Goal: Task Accomplishment & Management: Manage account settings

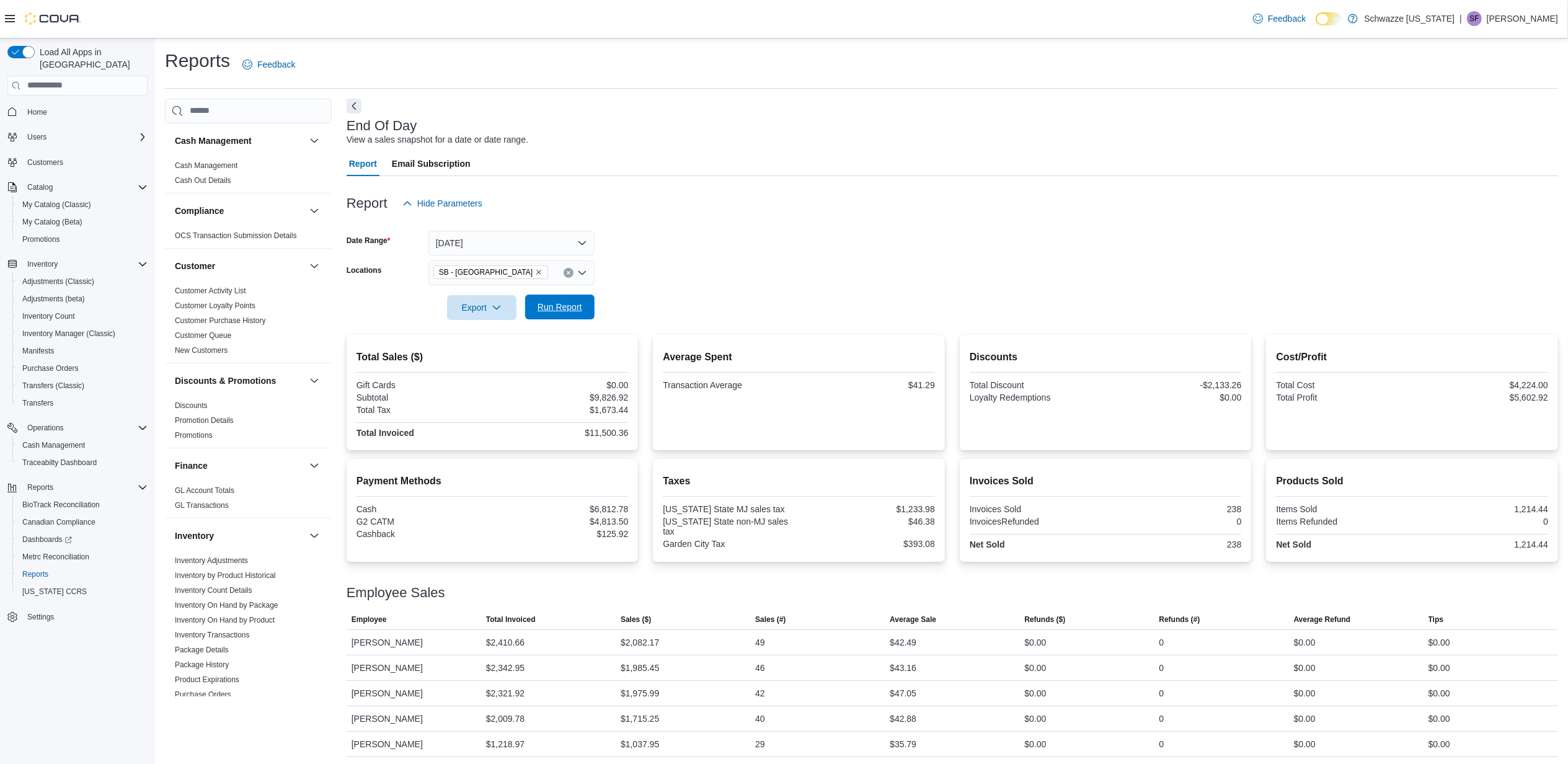
click at [550, 301] on span "Run Report" at bounding box center [560, 307] width 45 height 12
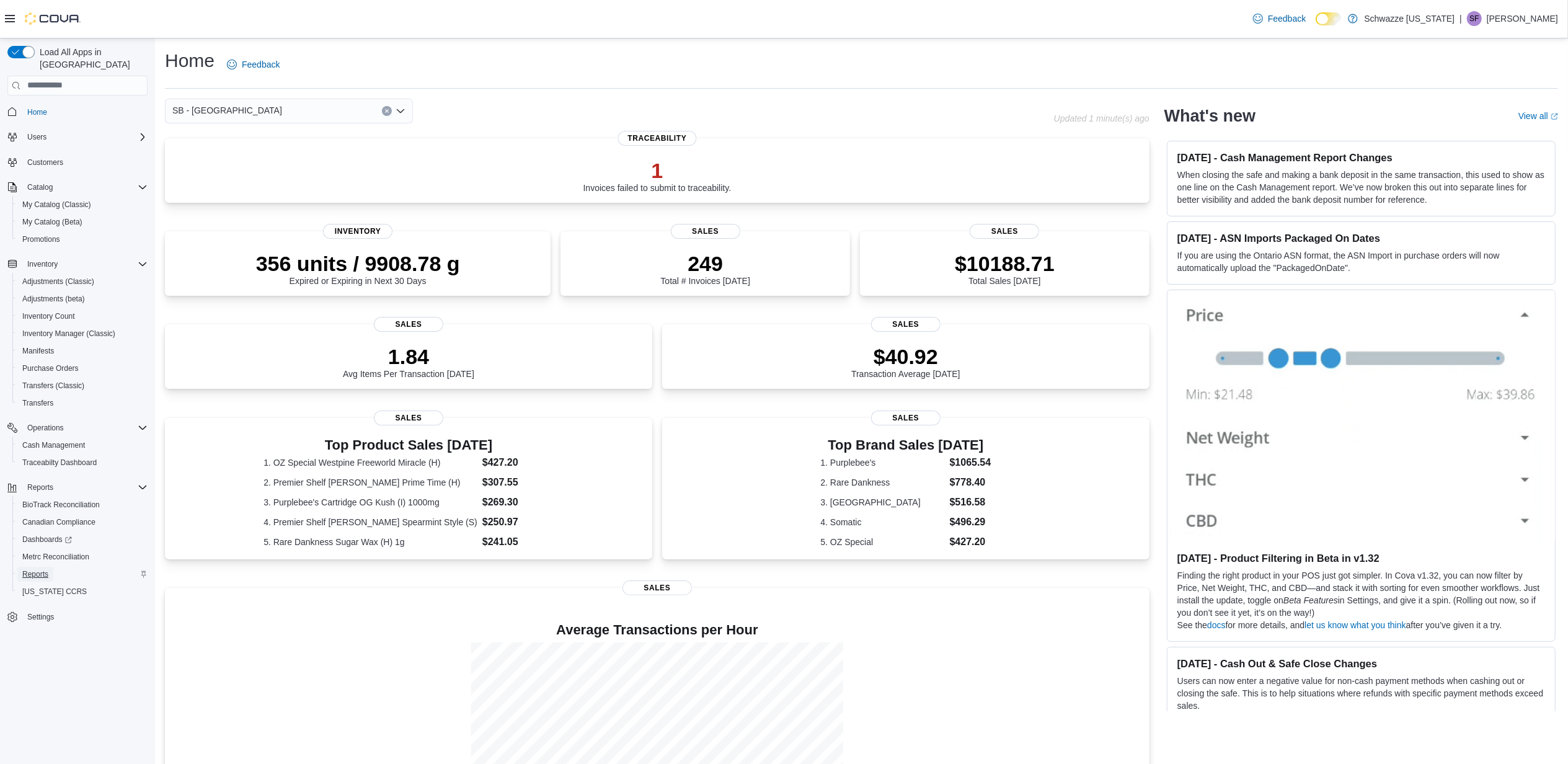
click at [46, 568] on span "Reports" at bounding box center [35, 574] width 26 height 15
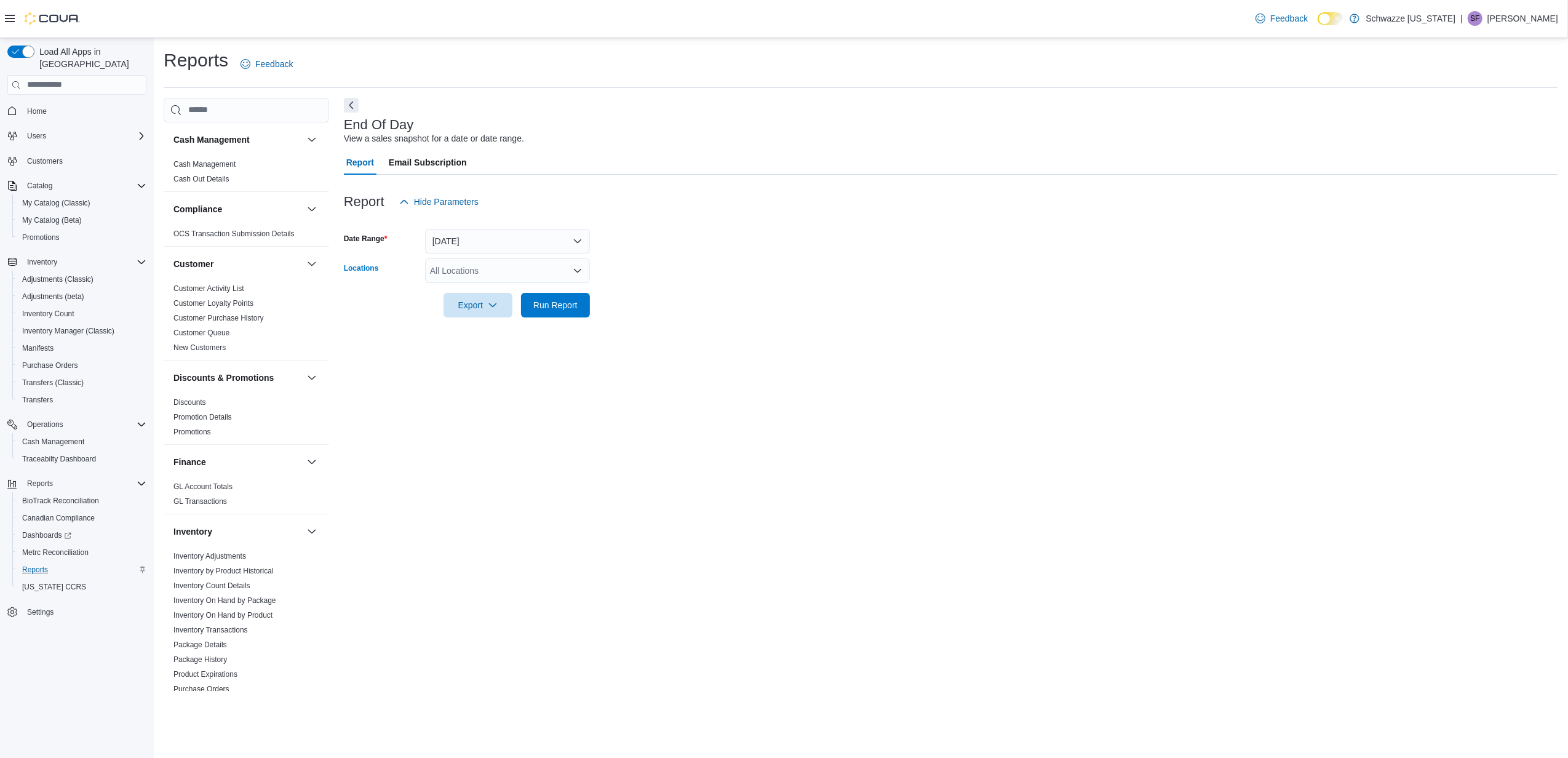
click at [461, 266] on div "All Locations" at bounding box center [507, 271] width 165 height 25
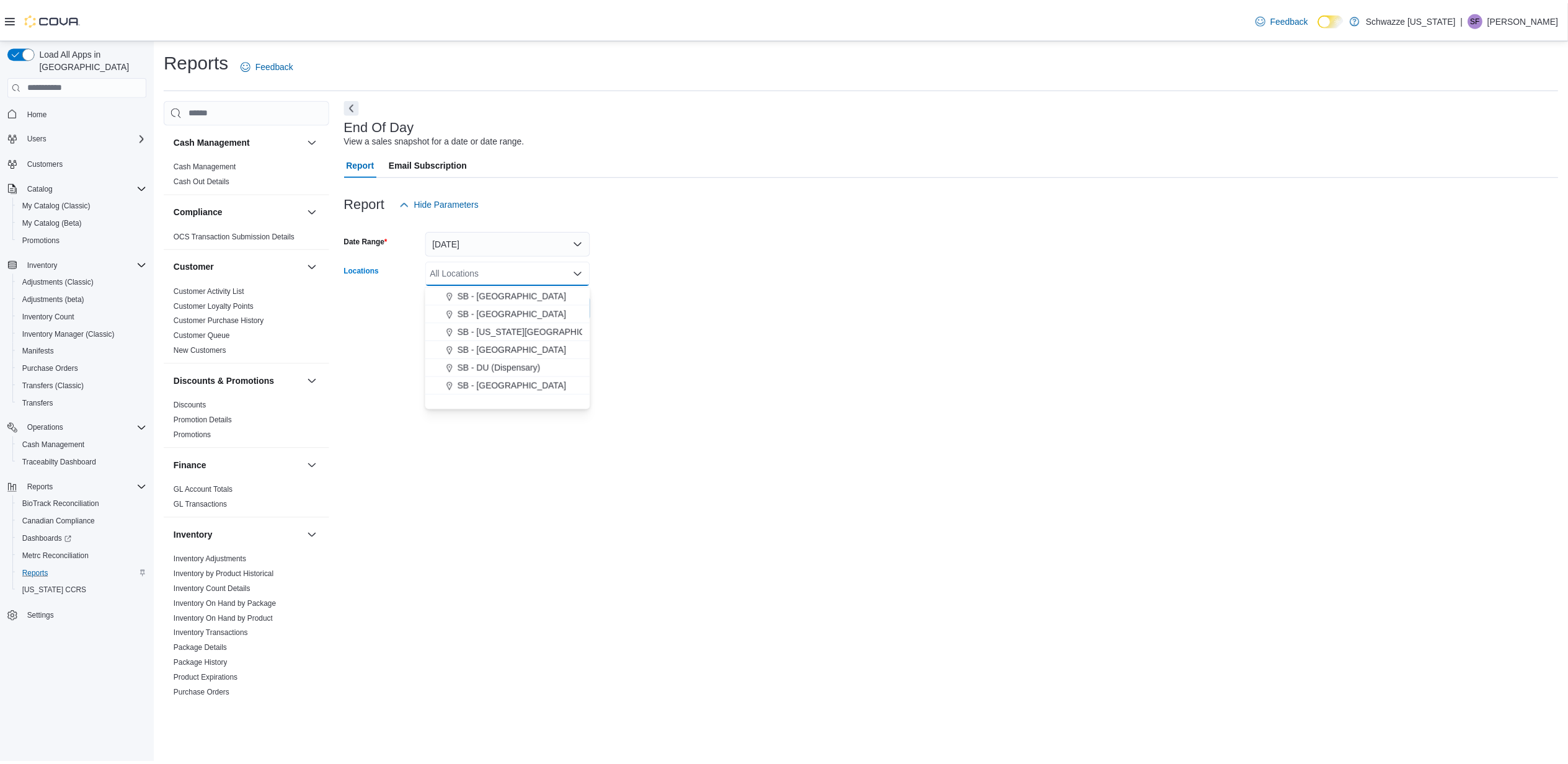
scroll to position [248, 0]
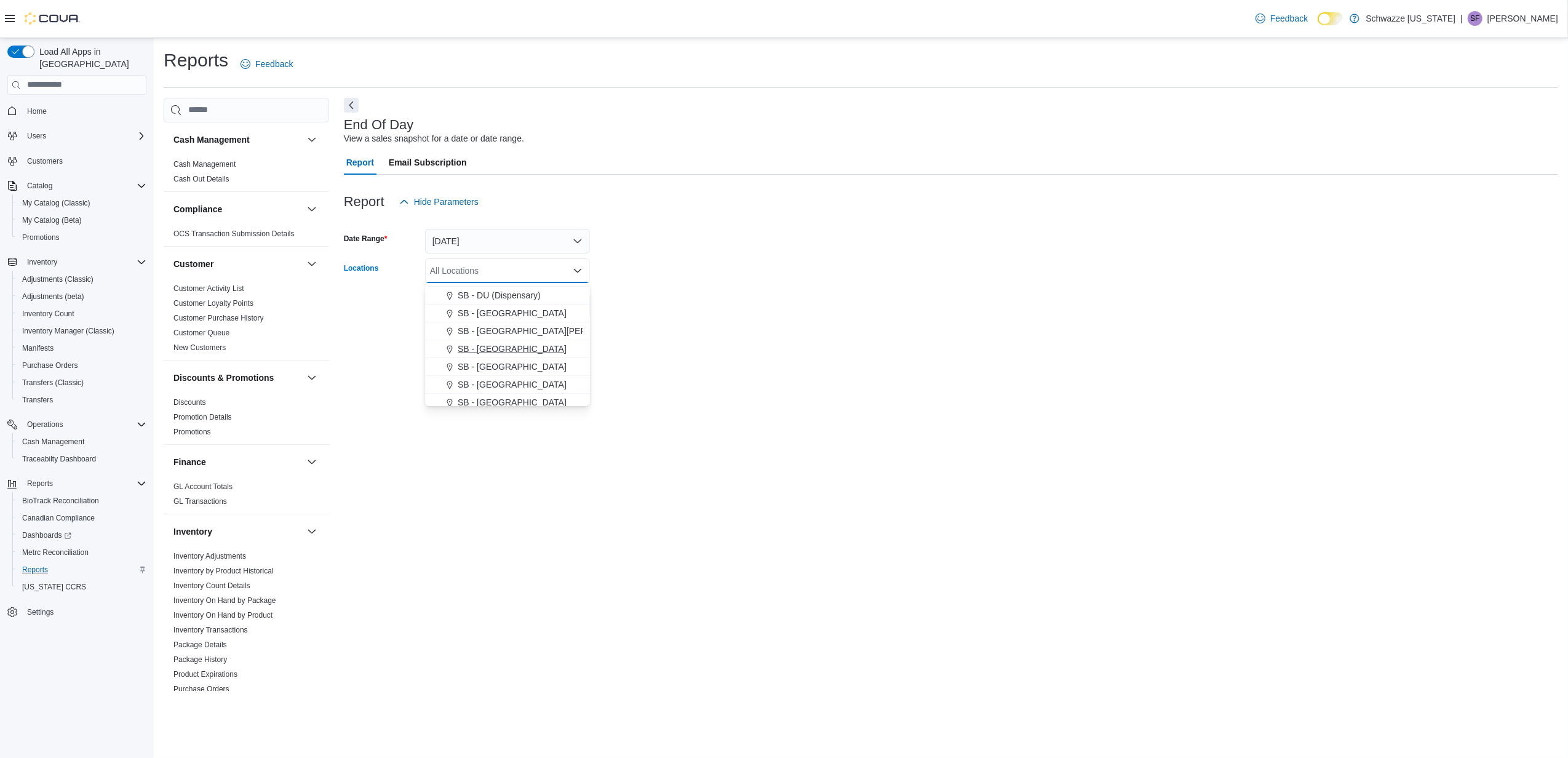
click at [490, 356] on div "SB - [GEOGRAPHIC_DATA] - [US_STATE][GEOGRAPHIC_DATA] SB - [GEOGRAPHIC_DATA] SB …" at bounding box center [507, 394] width 165 height 714
click at [490, 355] on button "SB - [GEOGRAPHIC_DATA]" at bounding box center [507, 349] width 165 height 18
click at [823, 265] on form "Date Range [DATE] Locations SB - [GEOGRAPHIC_DATA] Combo box. Selected. SB - [G…" at bounding box center [951, 265] width 1215 height 103
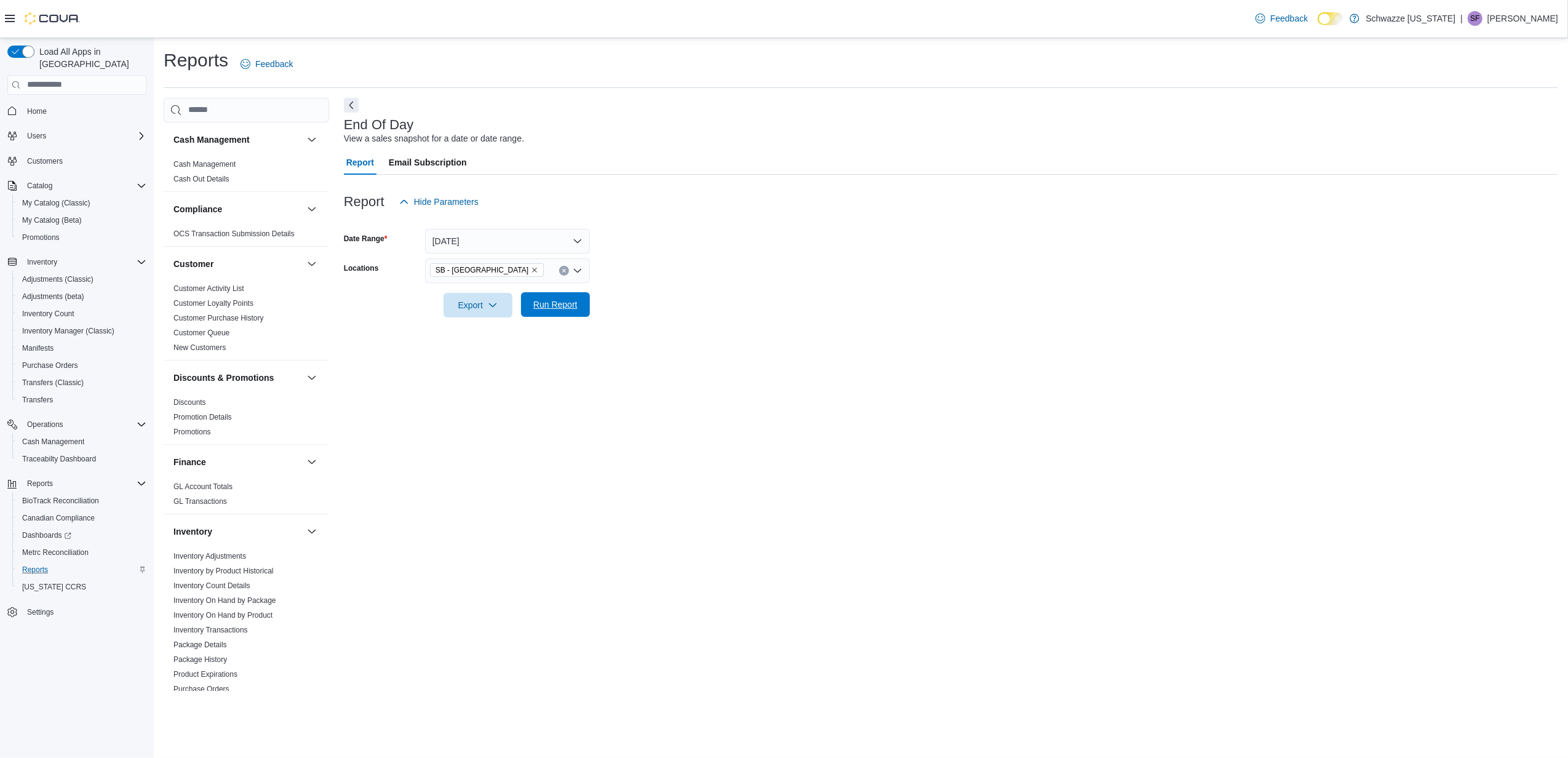
click at [582, 300] on span "Run Report" at bounding box center [555, 304] width 54 height 25
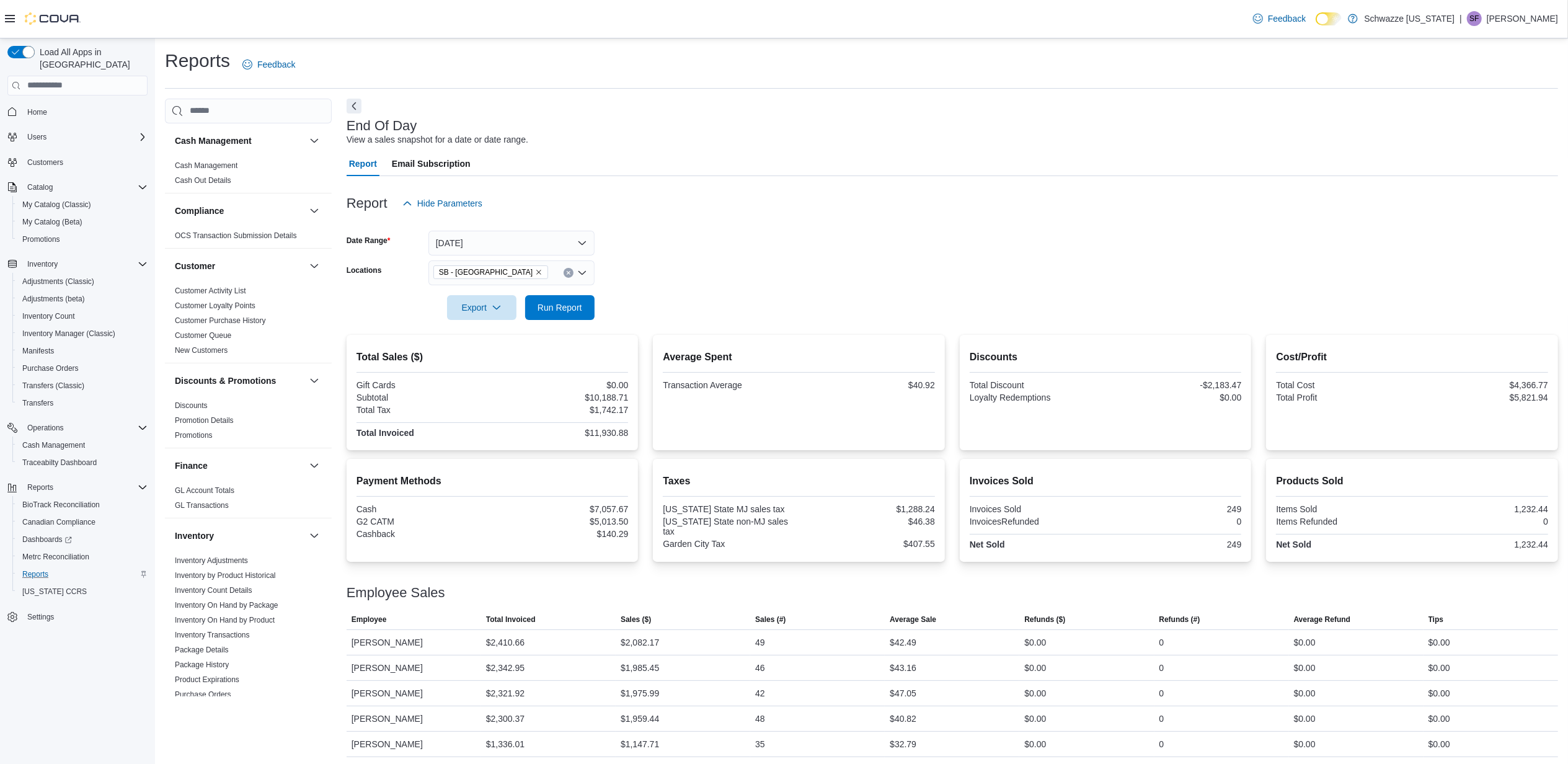
scroll to position [30, 0]
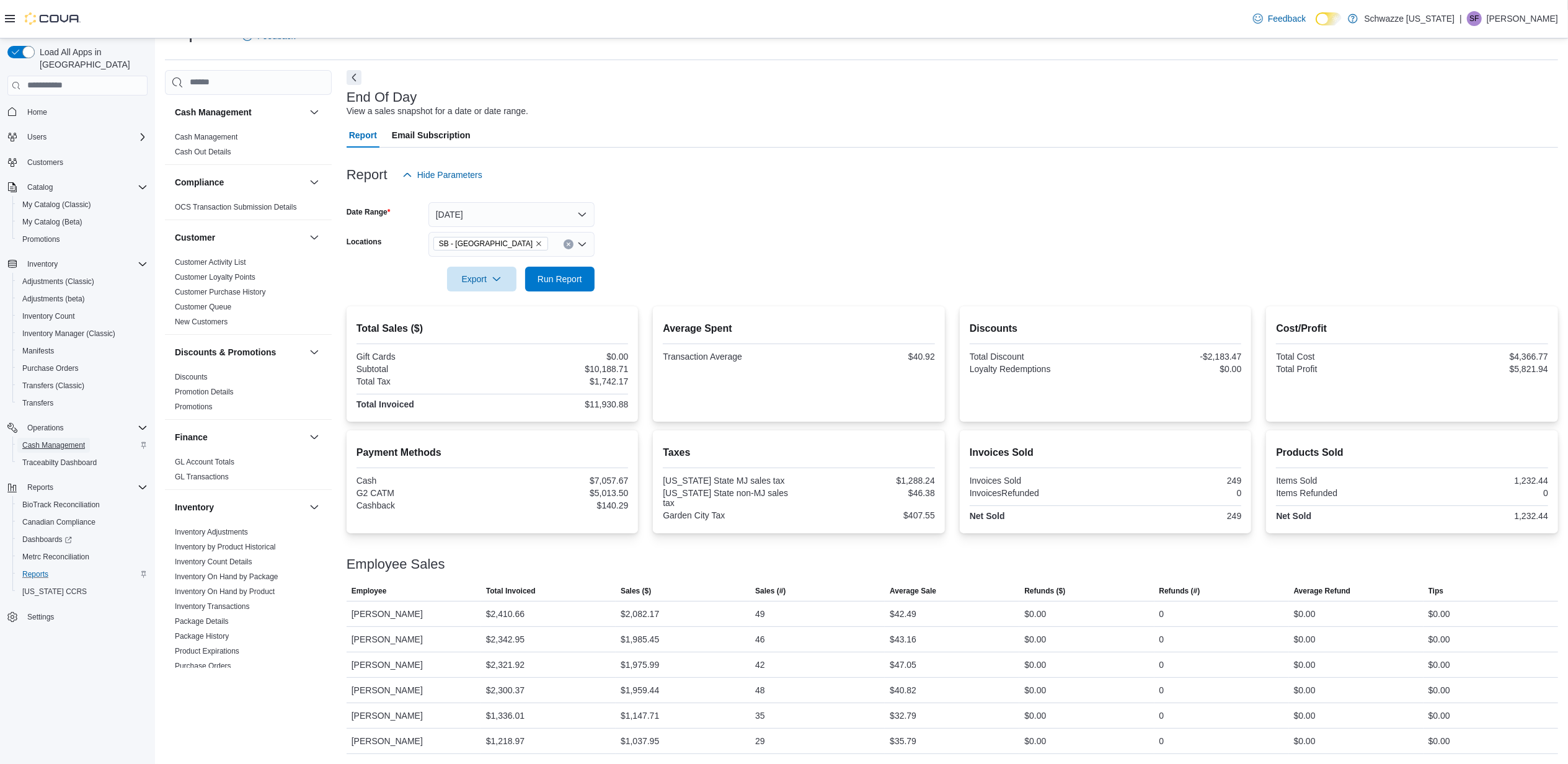
click at [58, 441] on span "Cash Management" at bounding box center [53, 446] width 63 height 10
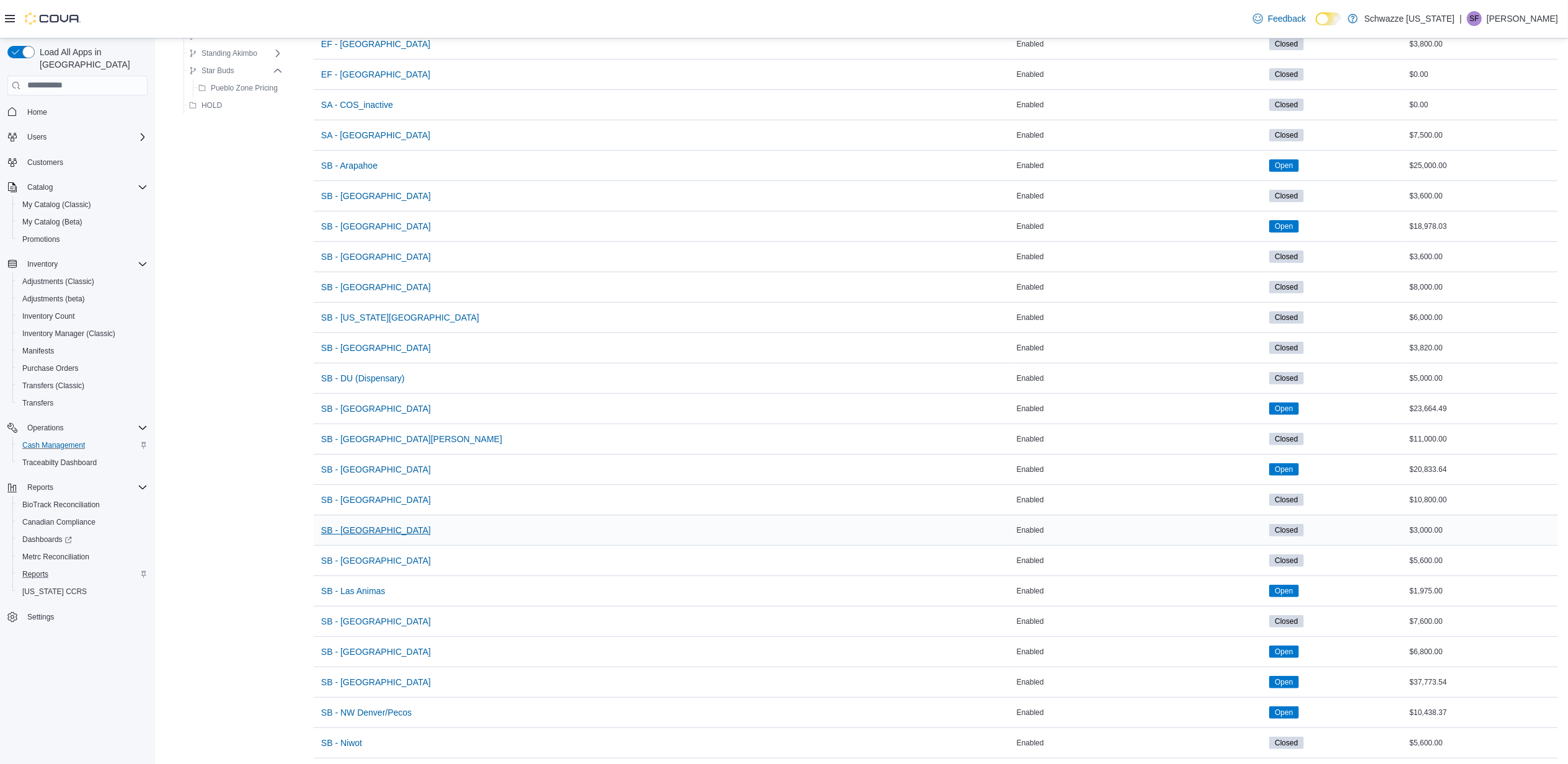
scroll to position [248, 0]
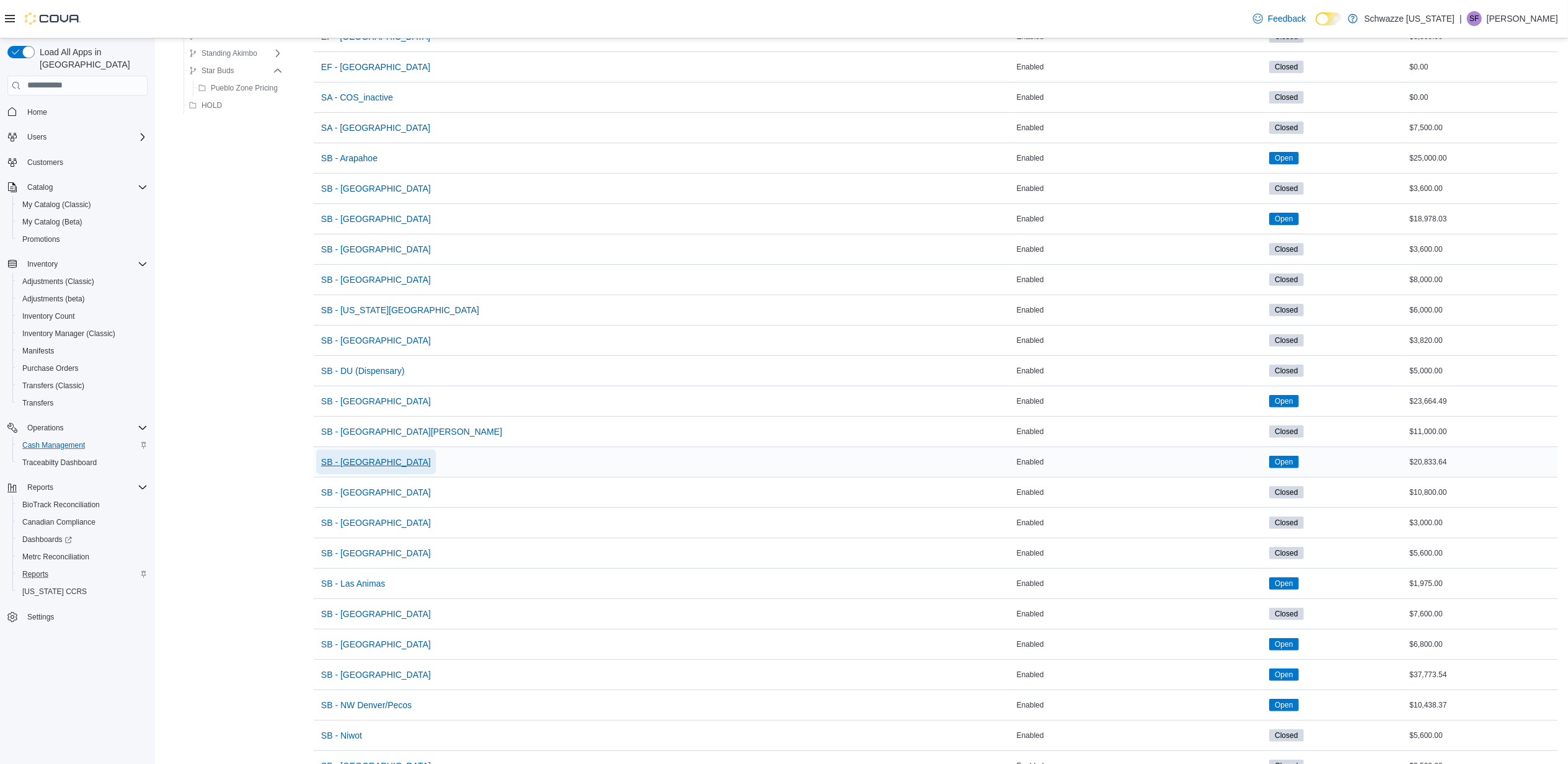
click at [360, 463] on span "SB - [GEOGRAPHIC_DATA]" at bounding box center [376, 462] width 110 height 12
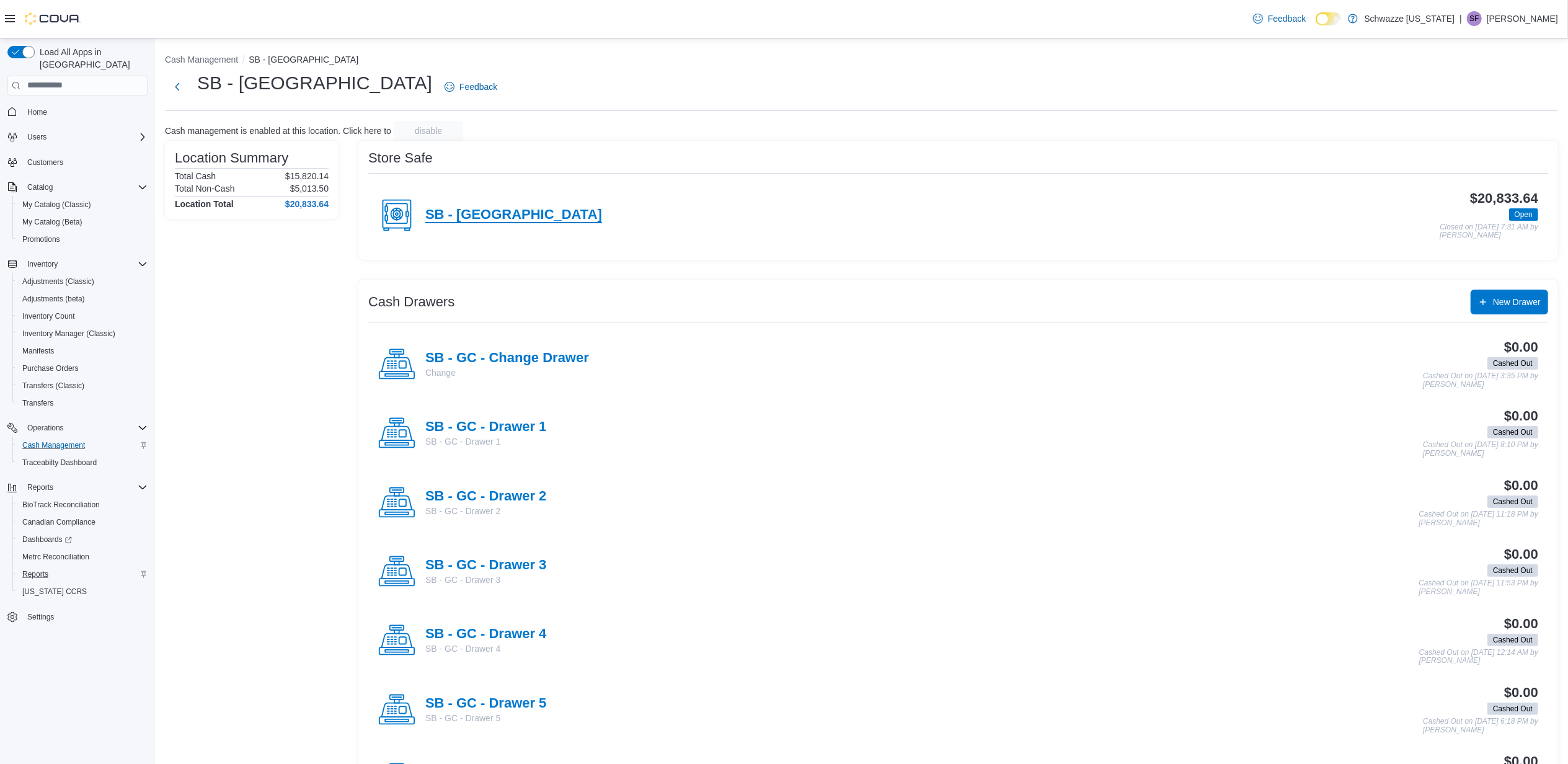
click at [489, 219] on h4 "SB - [GEOGRAPHIC_DATA]" at bounding box center [513, 215] width 176 height 16
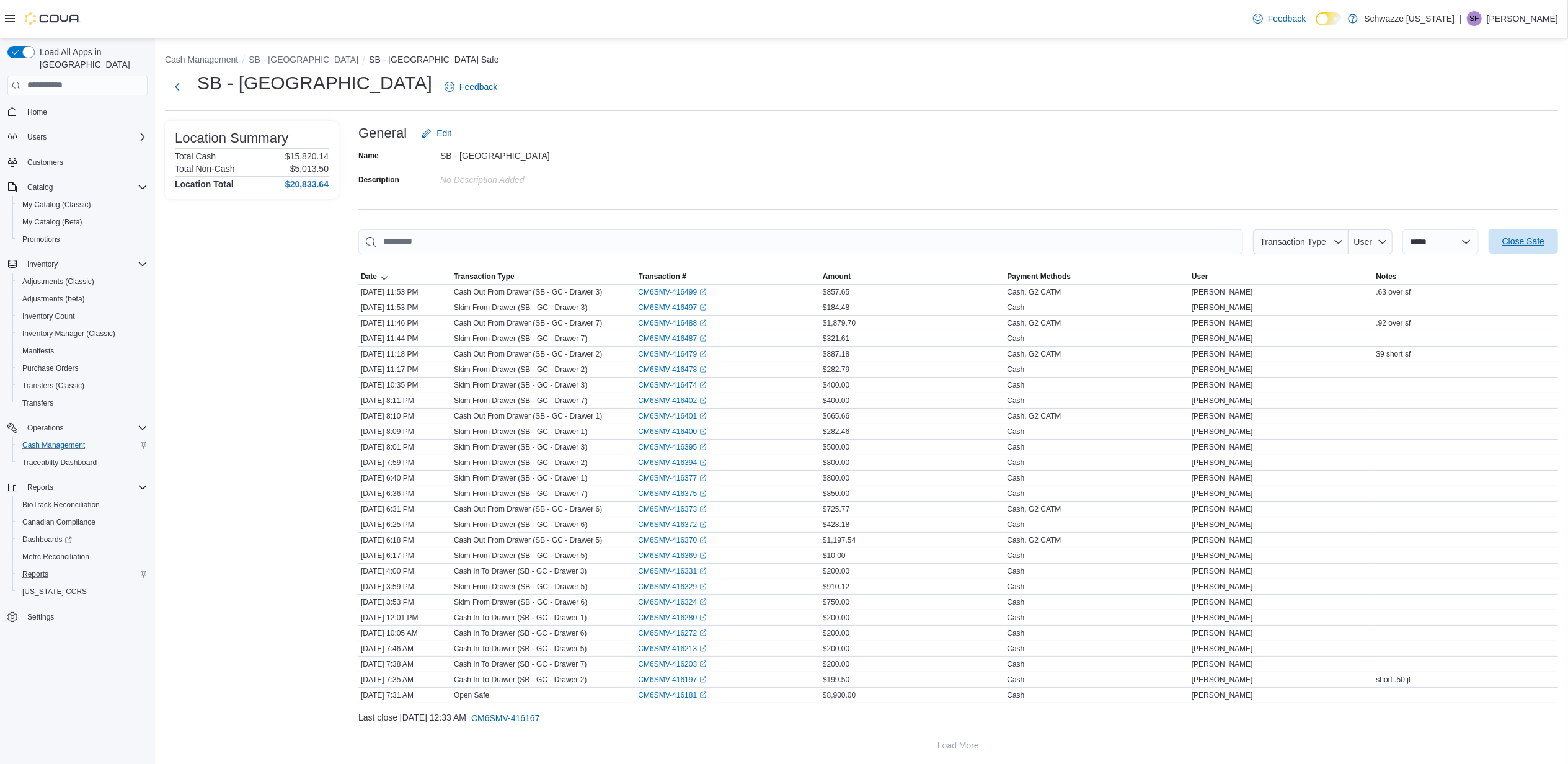
click at [1523, 236] on span "Close Safe" at bounding box center [1522, 241] width 42 height 12
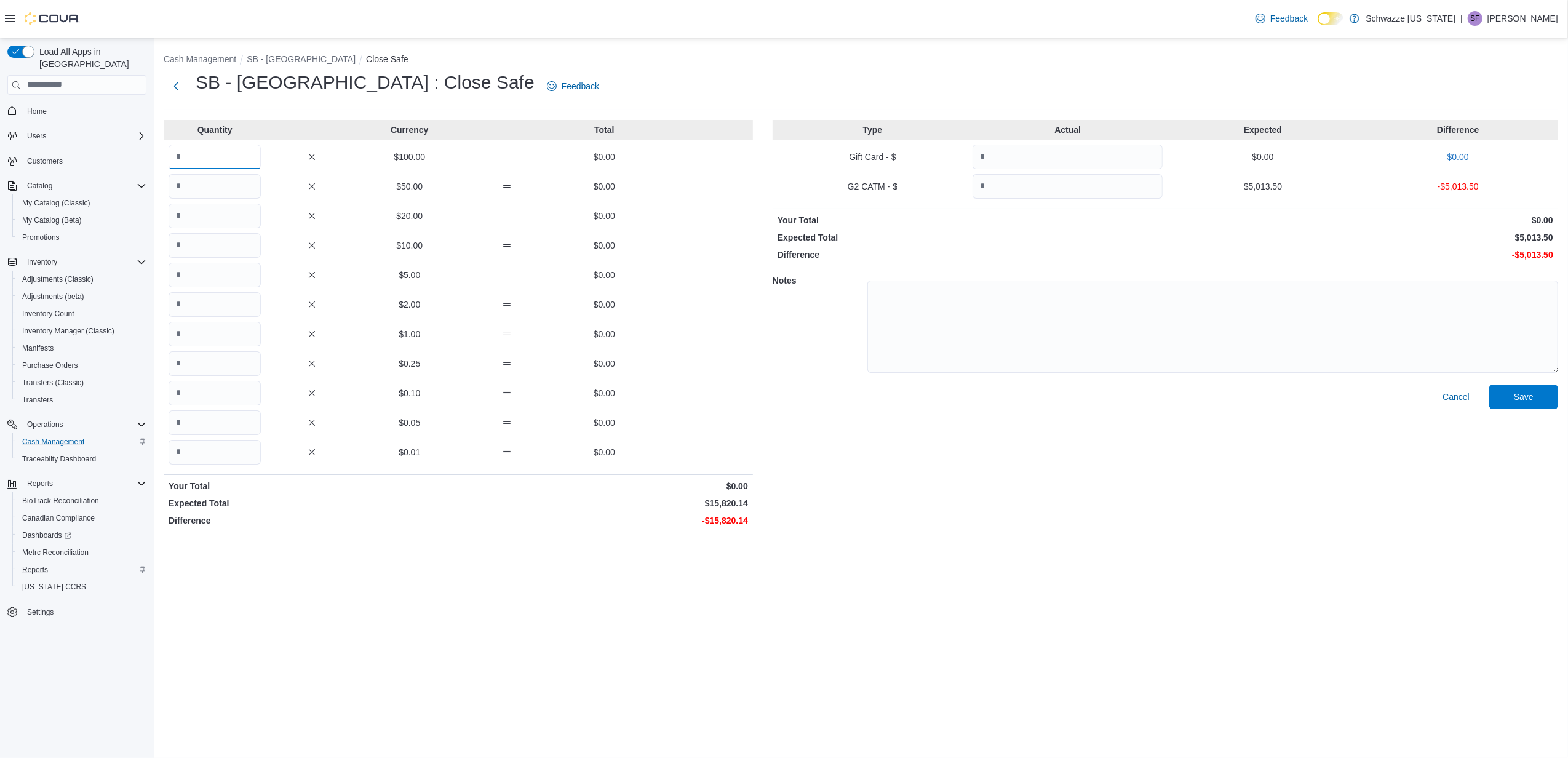
click at [193, 151] on input "Quantity" at bounding box center [214, 156] width 92 height 25
type input "***"
click at [223, 176] on input "Quantity" at bounding box center [214, 186] width 92 height 25
type input "**"
click at [217, 215] on input "Quantity" at bounding box center [214, 216] width 92 height 25
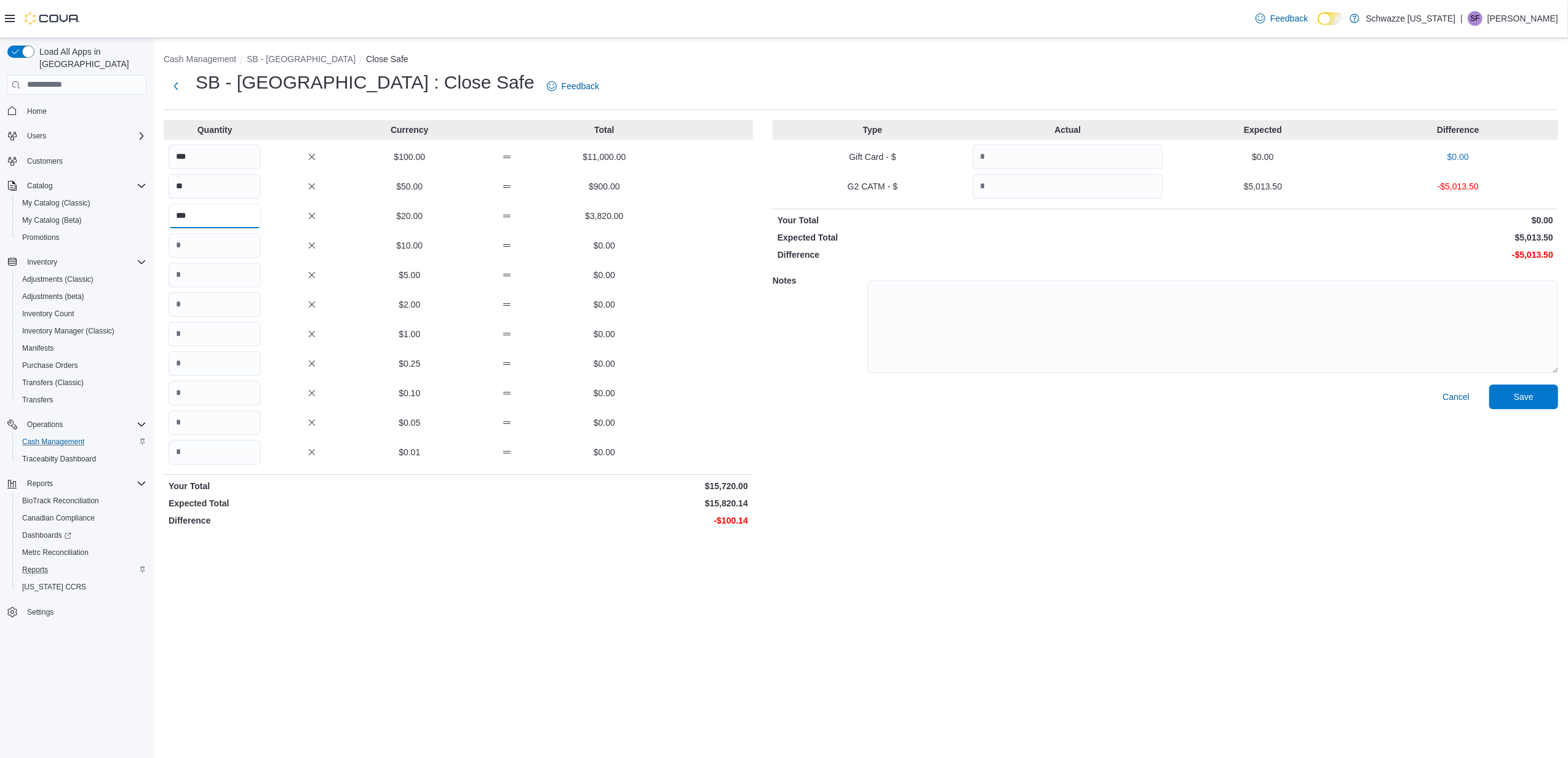
type input "***"
click at [209, 242] on input "Quantity" at bounding box center [214, 245] width 92 height 25
type input "*"
click at [207, 272] on input "Quantity" at bounding box center [214, 275] width 92 height 25
type input "*"
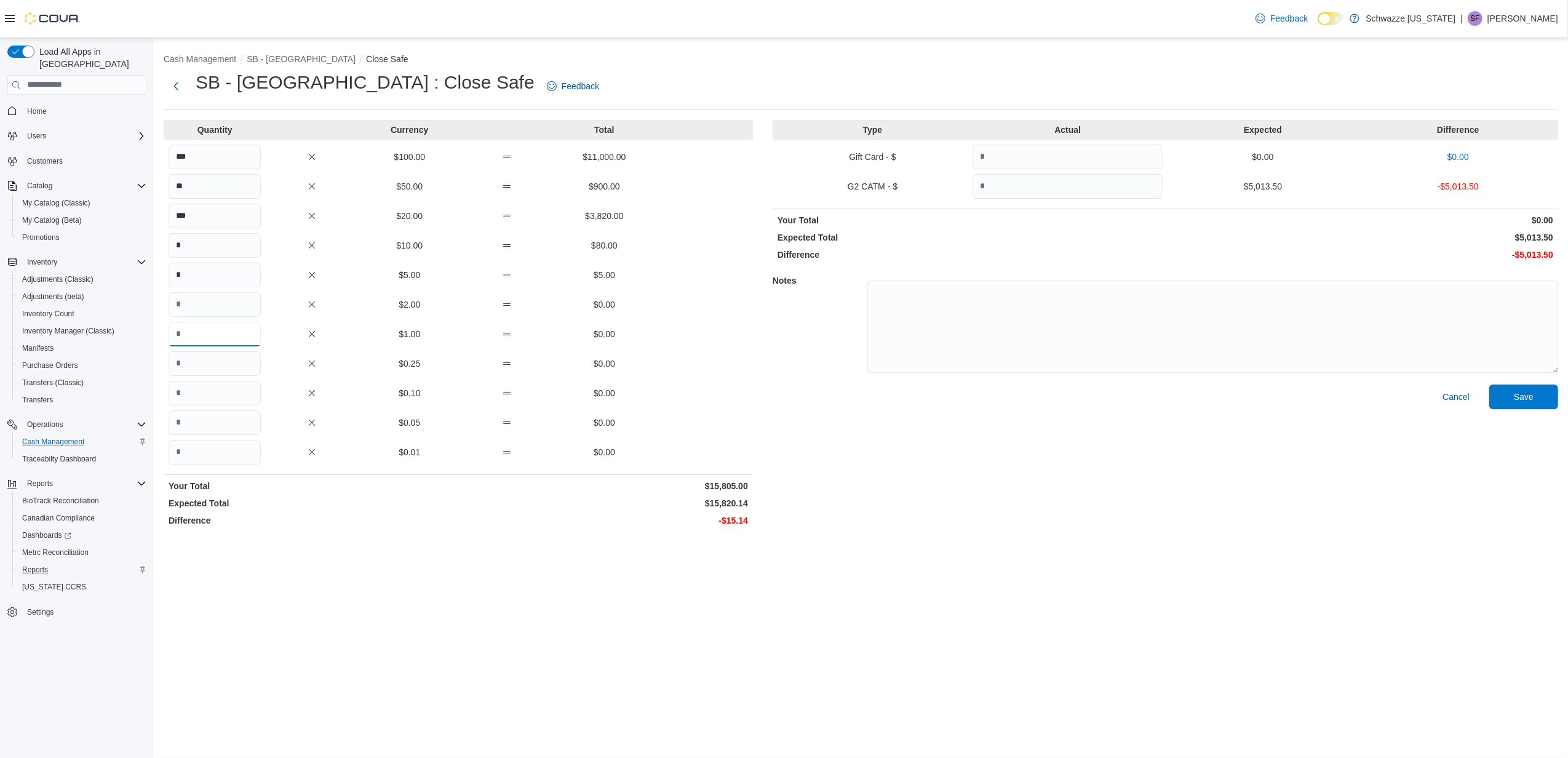
click at [213, 326] on input "Quantity" at bounding box center [214, 334] width 92 height 25
type input "*"
click at [212, 360] on input "Quantity" at bounding box center [214, 364] width 92 height 25
type input "*"
click at [213, 388] on input "Quantity" at bounding box center [214, 393] width 92 height 25
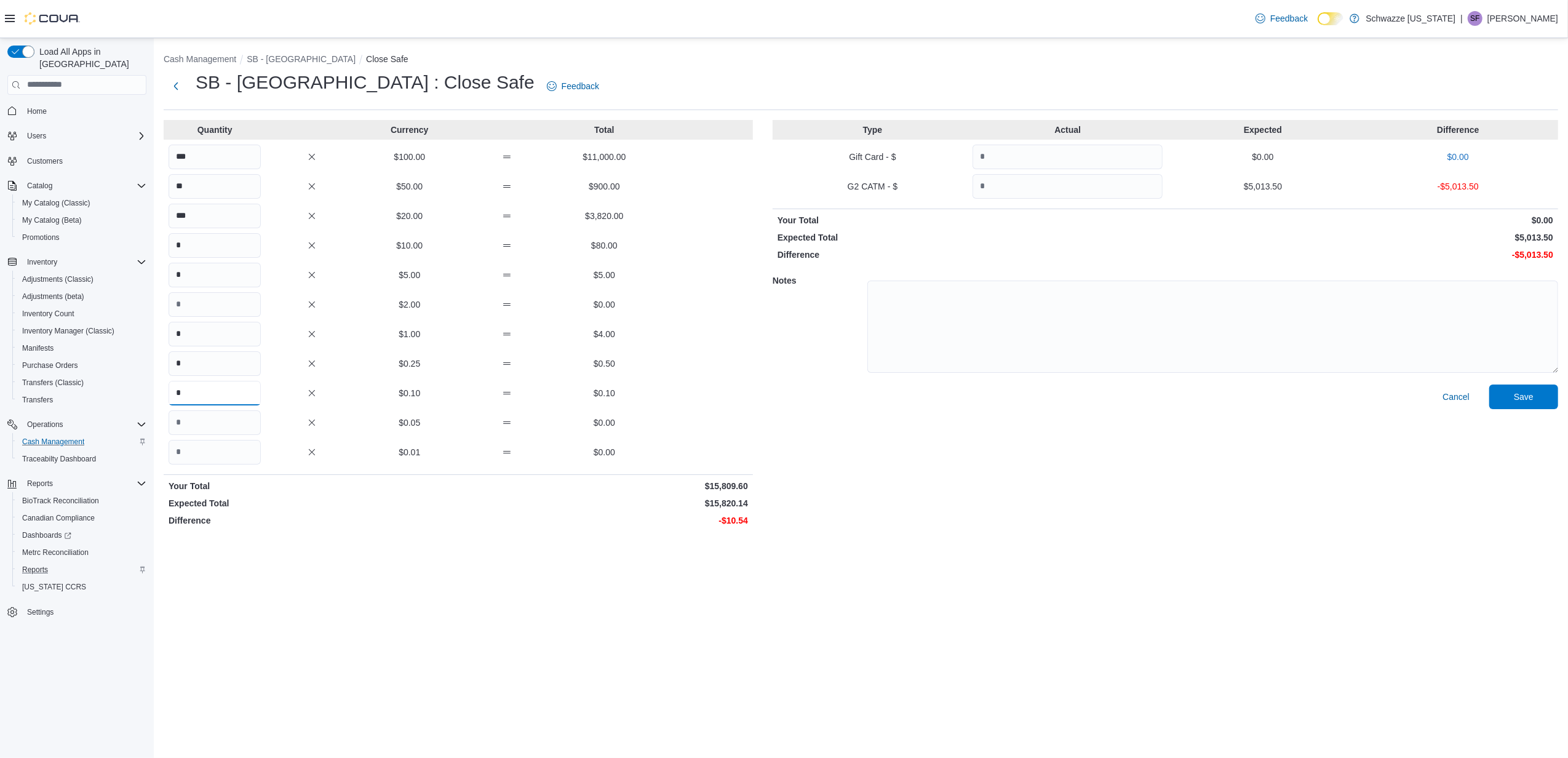
type input "*"
click at [207, 457] on input "Quantity" at bounding box center [214, 452] width 92 height 25
type input "*"
click at [1062, 190] on input "Quantity" at bounding box center [1068, 186] width 190 height 25
click at [1057, 180] on input "Quantity" at bounding box center [1068, 186] width 190 height 25
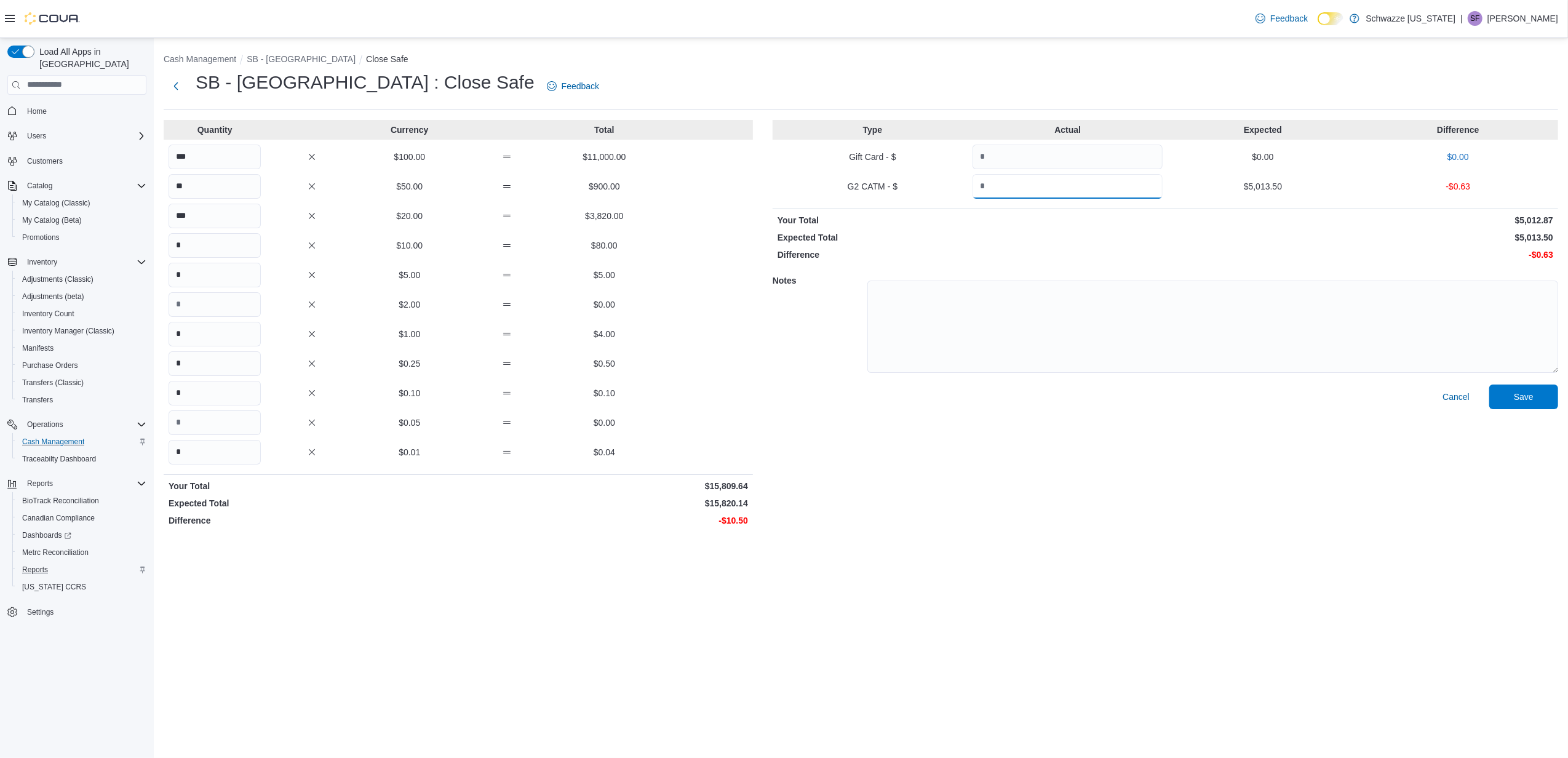
type input "*******"
click at [1288, 480] on div "Cancel Save" at bounding box center [1165, 458] width 785 height 147
click at [1209, 341] on textarea at bounding box center [1212, 327] width 691 height 92
type textarea "**********"
click at [1075, 432] on div "Cancel Save" at bounding box center [1165, 458] width 785 height 147
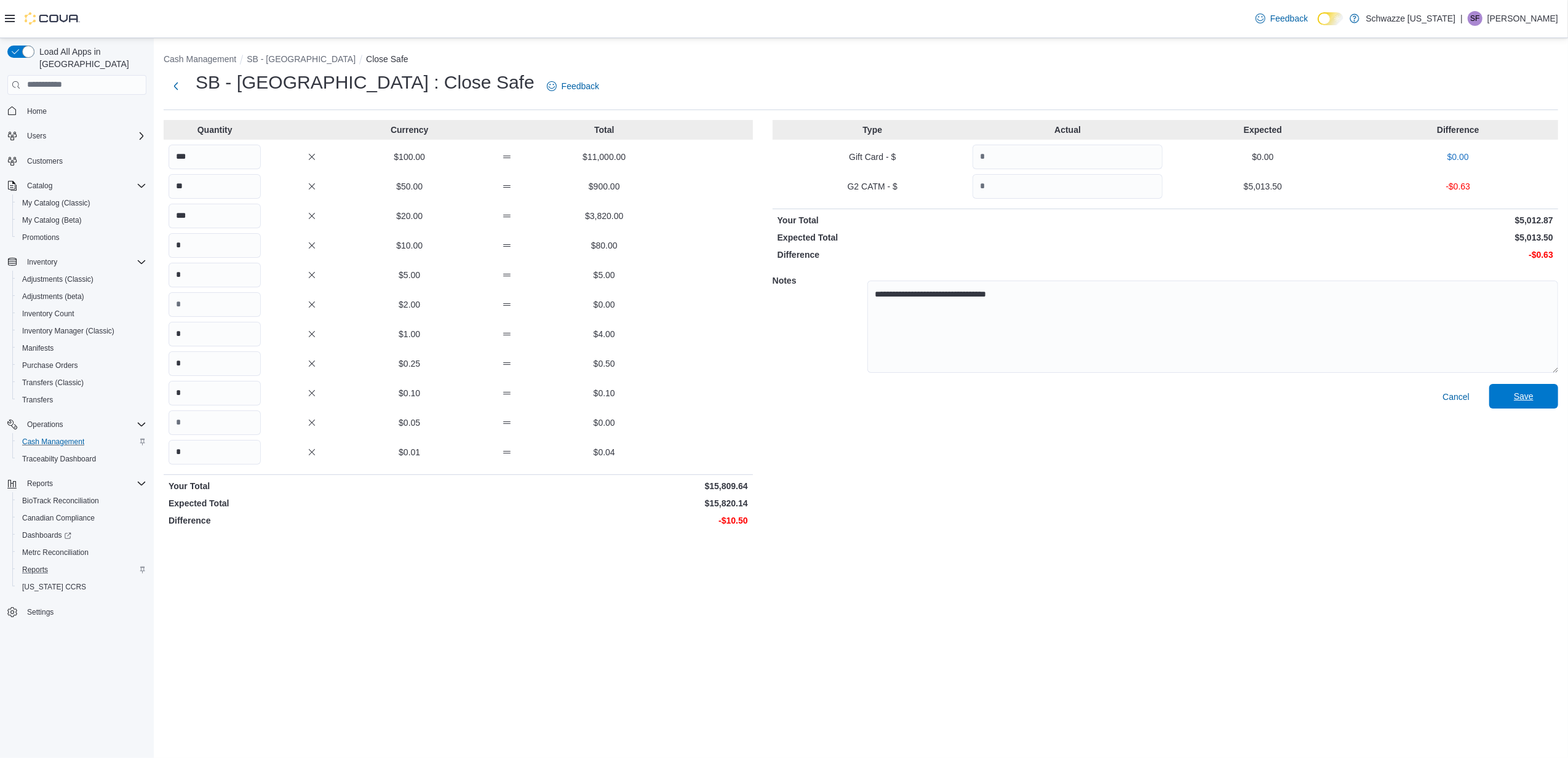
click at [1517, 397] on span "Save" at bounding box center [1524, 396] width 20 height 12
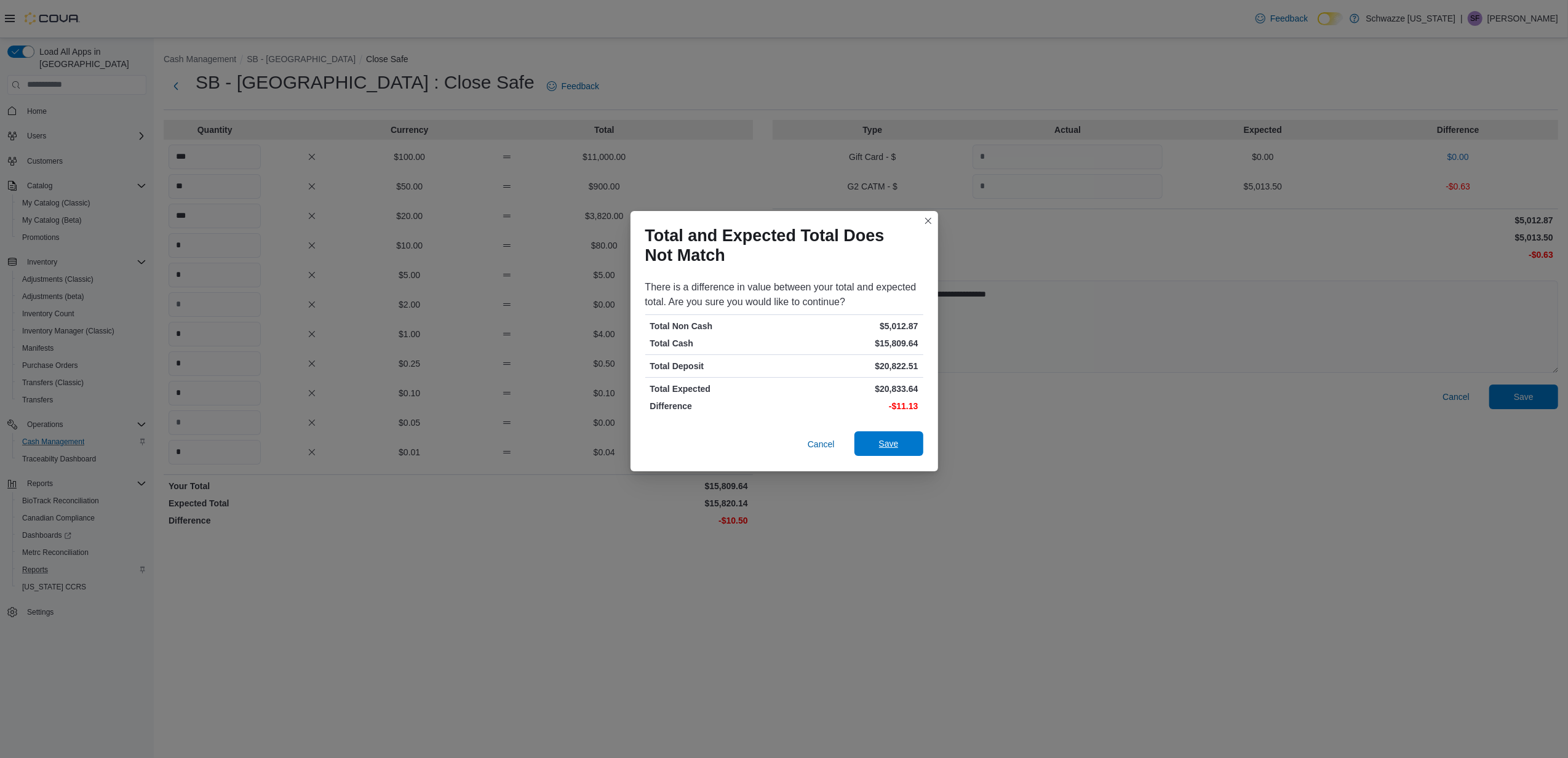
drag, startPoint x: 897, startPoint y: 442, endPoint x: 501, endPoint y: 286, distance: 425.6
click at [895, 440] on span "Save" at bounding box center [889, 443] width 20 height 12
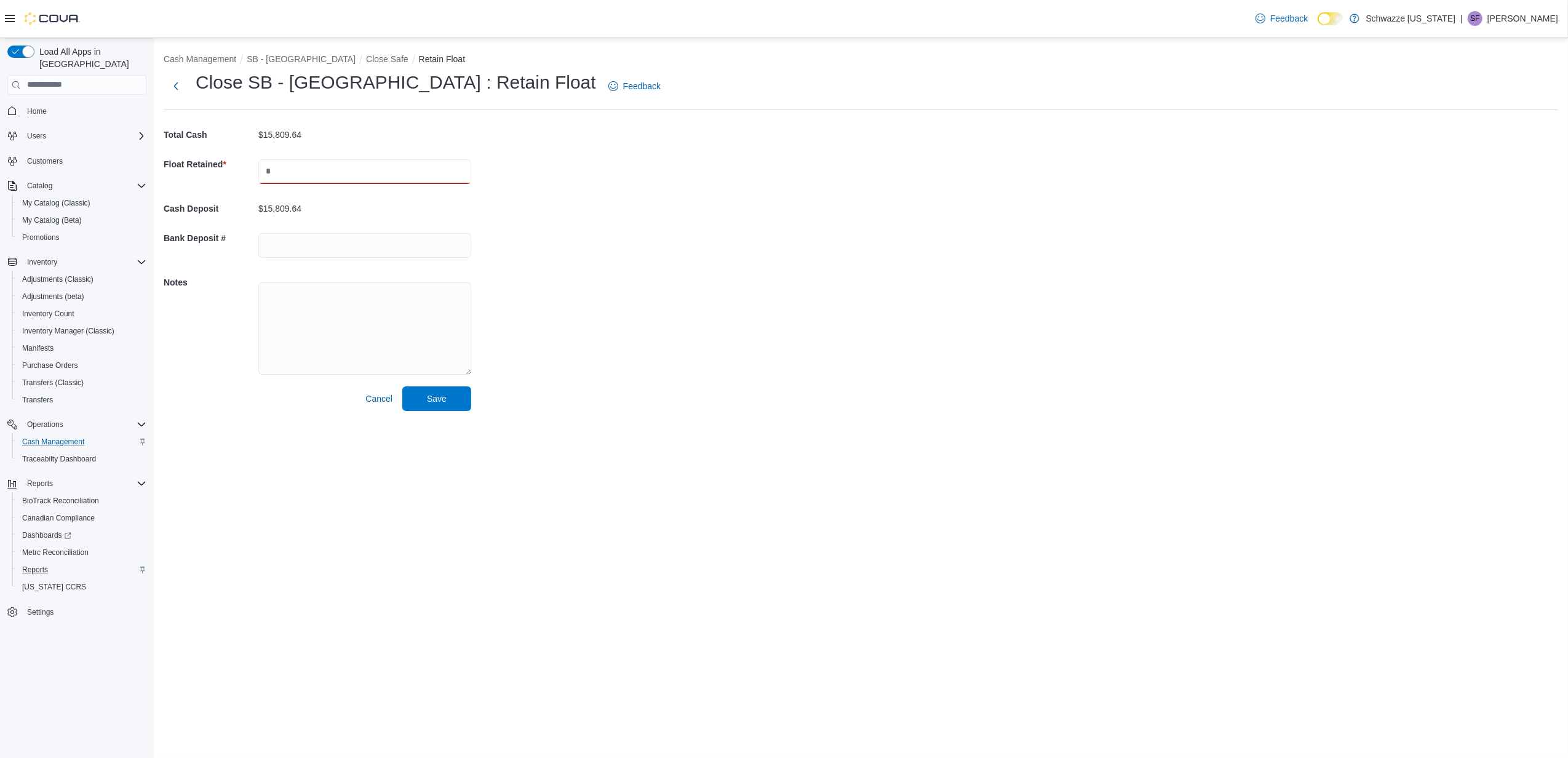
click at [375, 168] on input "text" at bounding box center [364, 172] width 213 height 25
type input "****"
click at [306, 239] on input "text" at bounding box center [364, 245] width 213 height 25
type input "**********"
click at [402, 387] on button "Save" at bounding box center [436, 399] width 69 height 25
